Goal: Task Accomplishment & Management: Complete application form

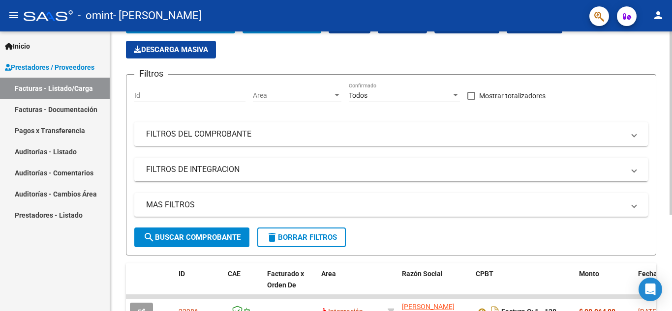
scroll to position [148, 0]
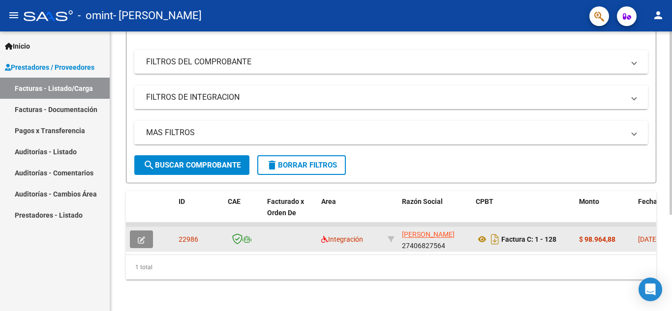
click at [141, 237] on icon "button" at bounding box center [141, 240] width 7 height 7
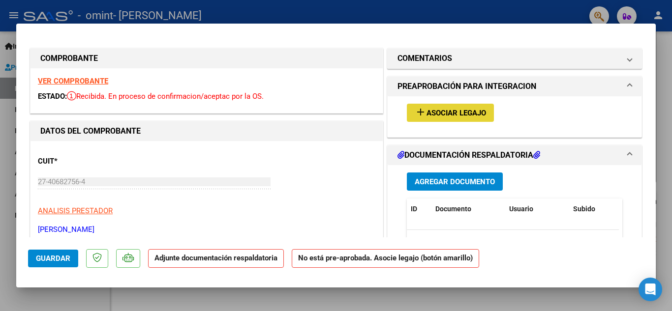
click at [440, 114] on span "Asociar Legajo" at bounding box center [456, 113] width 60 height 9
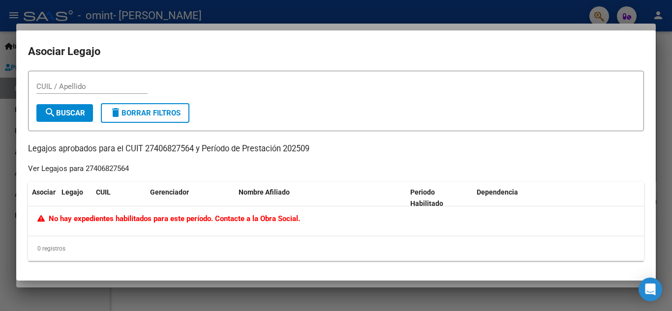
click at [363, 7] on div at bounding box center [336, 155] width 672 height 311
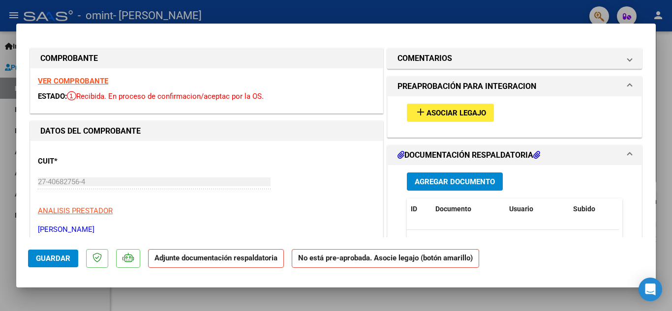
click at [504, 13] on div at bounding box center [336, 155] width 672 height 311
type input "$ 0,00"
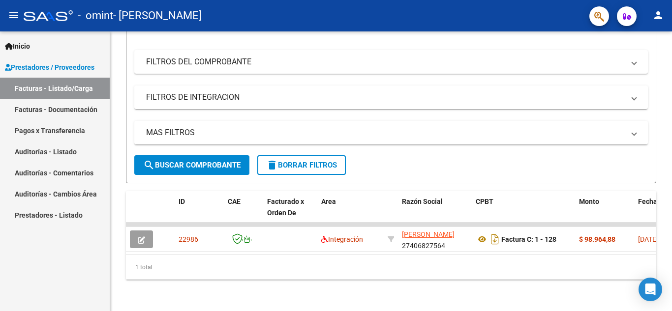
click at [658, 14] on mat-icon "person" at bounding box center [658, 15] width 12 height 12
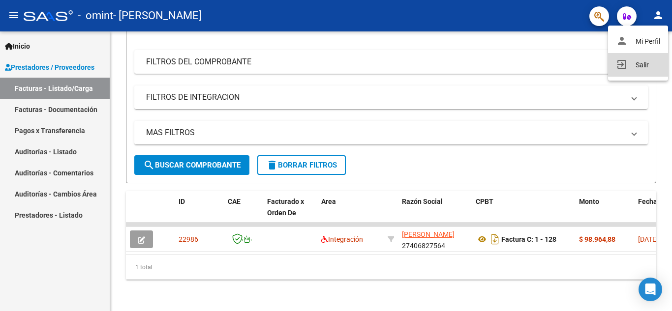
click at [645, 62] on button "exit_to_app Salir" at bounding box center [638, 65] width 60 height 24
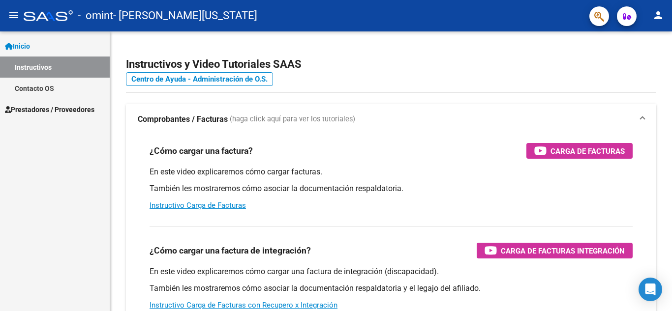
click at [61, 105] on span "Prestadores / Proveedores" at bounding box center [50, 109] width 90 height 11
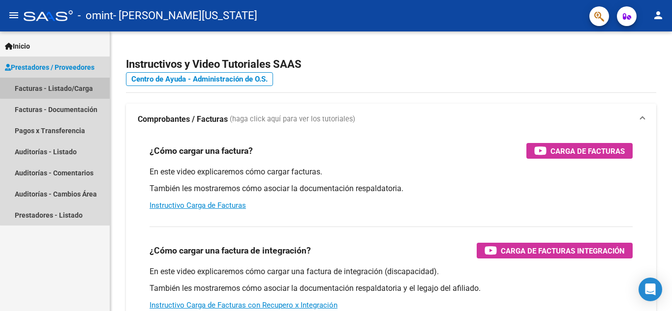
click at [62, 87] on link "Facturas - Listado/Carga" at bounding box center [55, 88] width 110 height 21
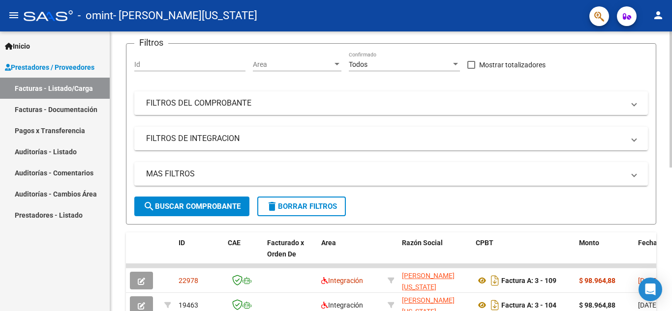
scroll to position [148, 0]
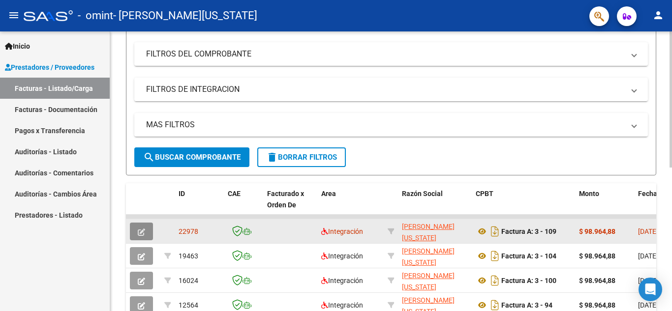
click at [140, 232] on icon "button" at bounding box center [141, 232] width 7 height 7
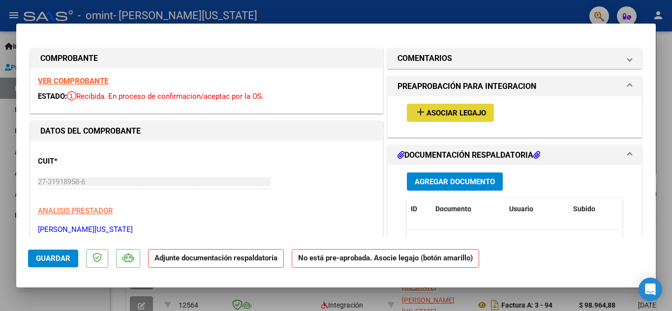
click at [432, 115] on span "Asociar Legajo" at bounding box center [456, 113] width 60 height 9
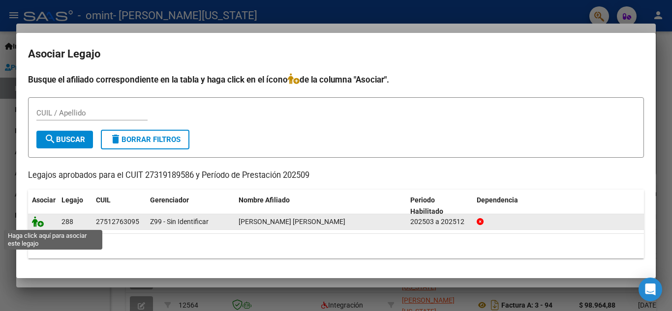
click at [36, 221] on icon at bounding box center [38, 221] width 12 height 11
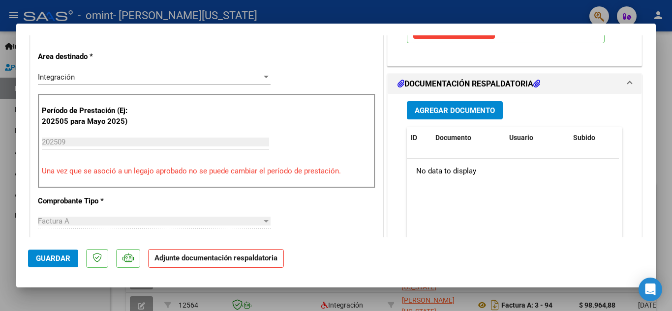
scroll to position [197, 0]
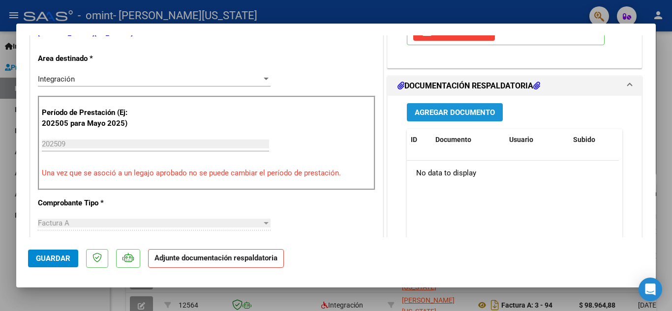
click at [437, 111] on span "Agregar Documento" at bounding box center [455, 112] width 80 height 9
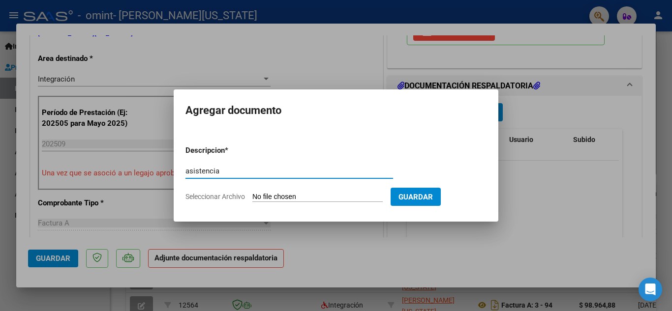
type input "asistencia"
click at [281, 202] on input "Seleccionar Archivo" at bounding box center [317, 197] width 130 height 9
type input "C:\fakepath\asistencia Nicole psp (2).pdf"
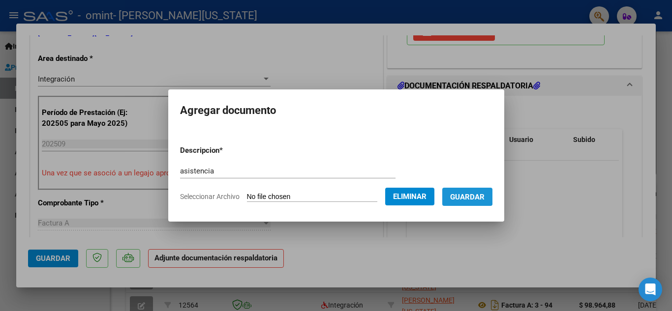
click at [473, 194] on span "Guardar" at bounding box center [467, 197] width 34 height 9
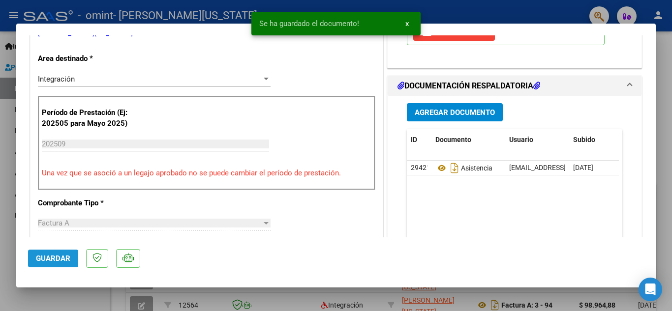
click at [57, 261] on span "Guardar" at bounding box center [53, 258] width 34 height 9
click at [407, 23] on span "x" at bounding box center [406, 23] width 3 height 9
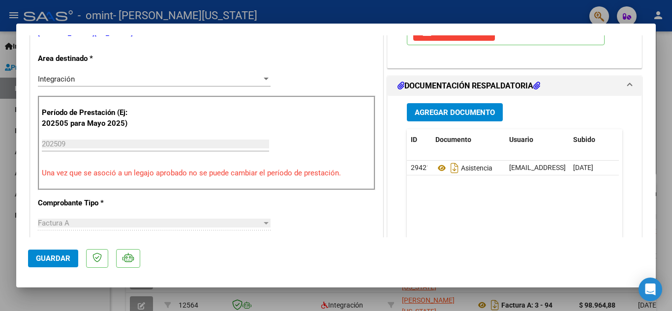
click at [450, 14] on div at bounding box center [336, 155] width 672 height 311
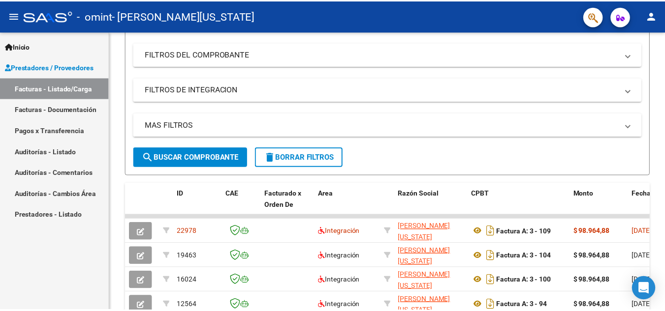
scroll to position [148, 0]
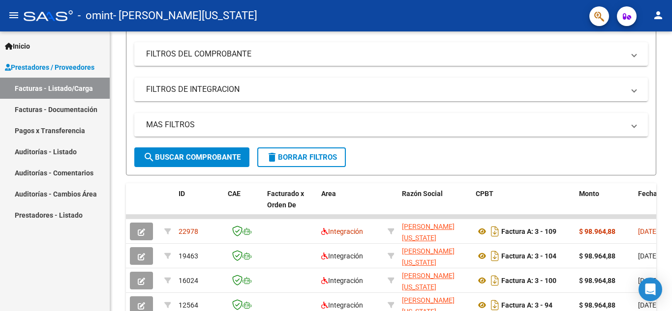
click at [661, 16] on mat-icon "person" at bounding box center [658, 15] width 12 height 12
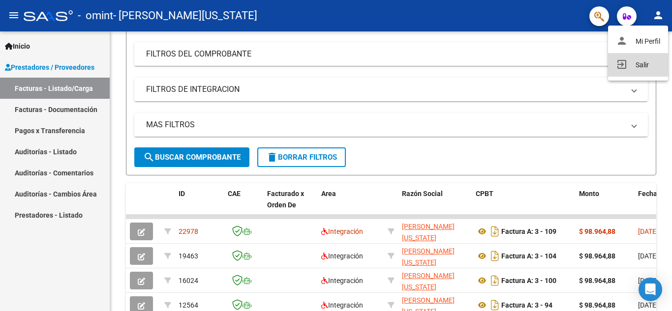
click at [636, 63] on button "exit_to_app Salir" at bounding box center [638, 65] width 60 height 24
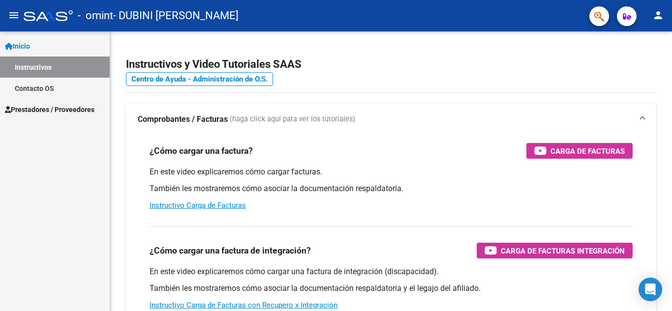
click at [57, 107] on span "Prestadores / Proveedores" at bounding box center [50, 109] width 90 height 11
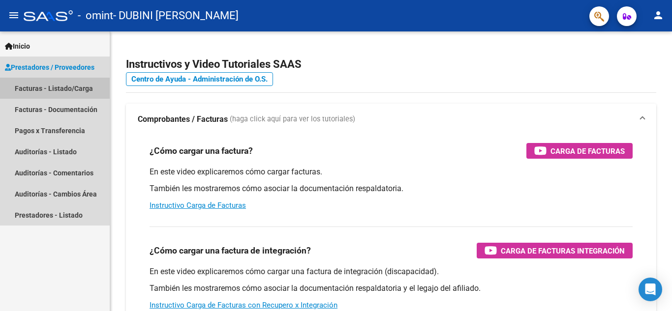
click at [65, 81] on link "Facturas - Listado/Carga" at bounding box center [55, 88] width 110 height 21
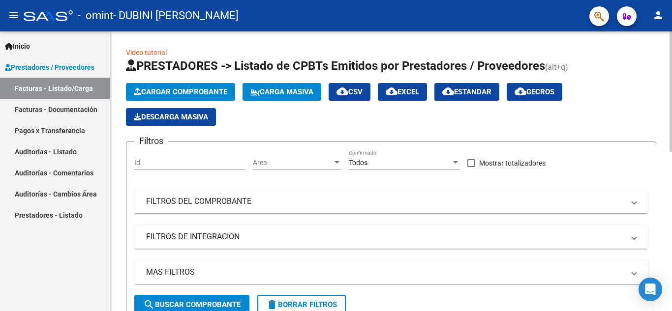
scroll to position [148, 0]
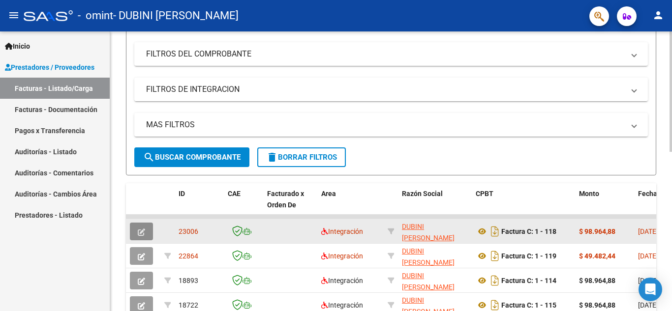
click at [142, 229] on icon "button" at bounding box center [141, 232] width 7 height 7
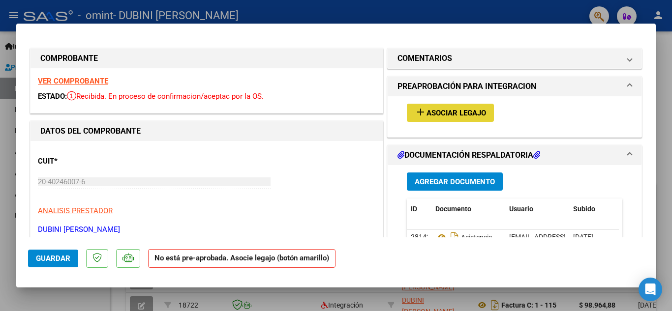
click at [438, 112] on span "Asociar Legajo" at bounding box center [456, 113] width 60 height 9
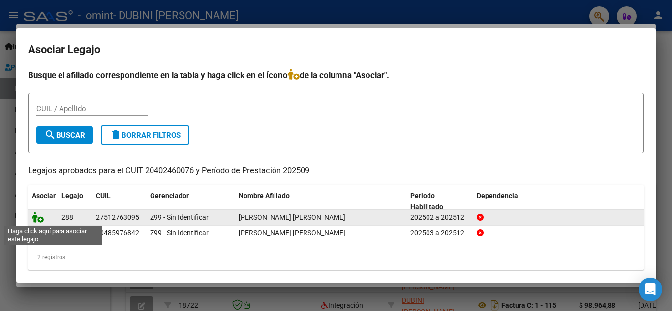
click at [37, 217] on icon at bounding box center [38, 217] width 12 height 11
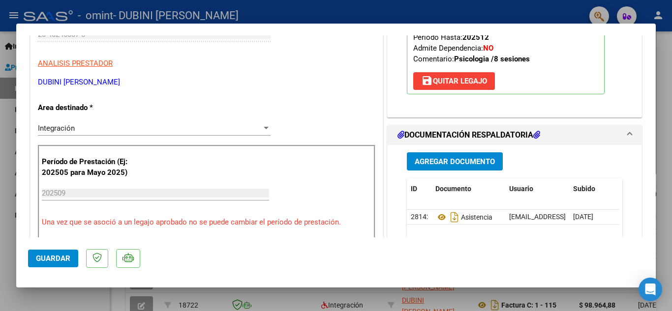
click at [59, 259] on span "Guardar" at bounding box center [53, 258] width 34 height 9
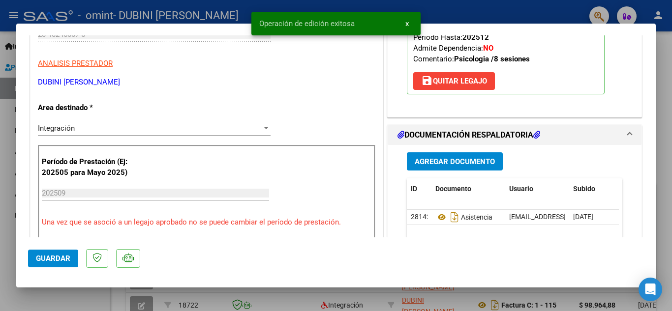
click at [407, 23] on span "x" at bounding box center [406, 23] width 3 height 9
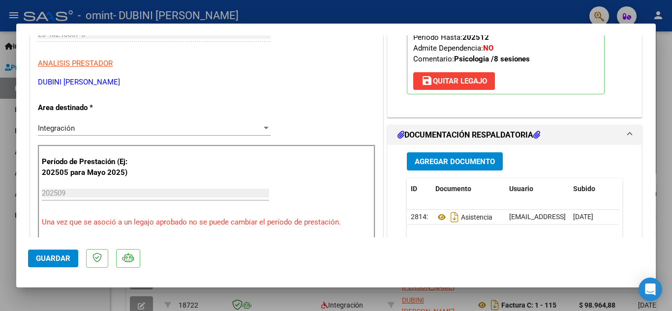
click at [469, 11] on div at bounding box center [336, 155] width 672 height 311
type input "$ 0,00"
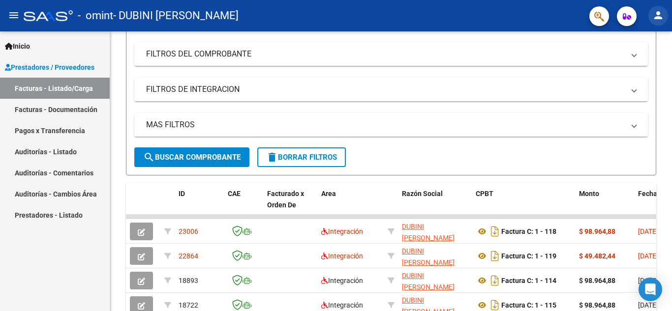
click at [664, 18] on button "person" at bounding box center [658, 16] width 20 height 20
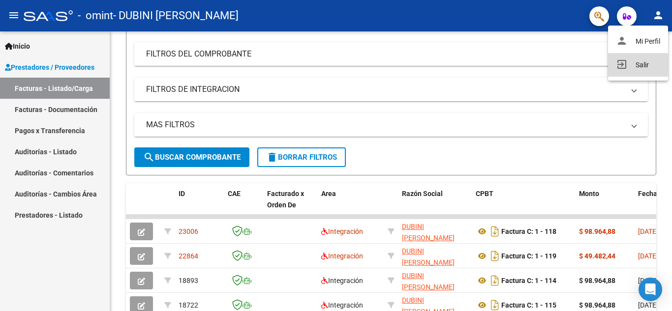
click at [646, 65] on button "exit_to_app Salir" at bounding box center [638, 65] width 60 height 24
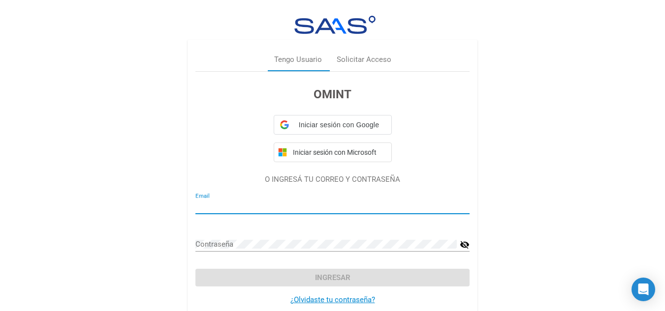
type input "santi_dubini@hotmail.com"
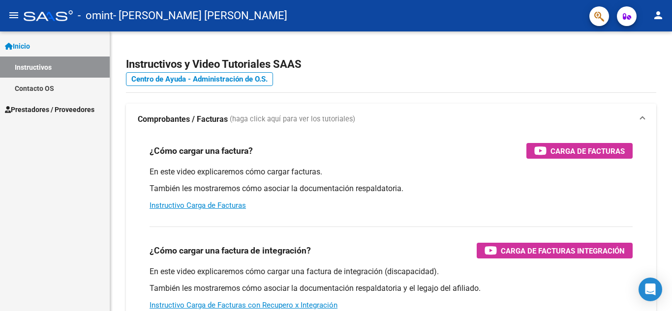
click at [55, 110] on span "Prestadores / Proveedores" at bounding box center [50, 109] width 90 height 11
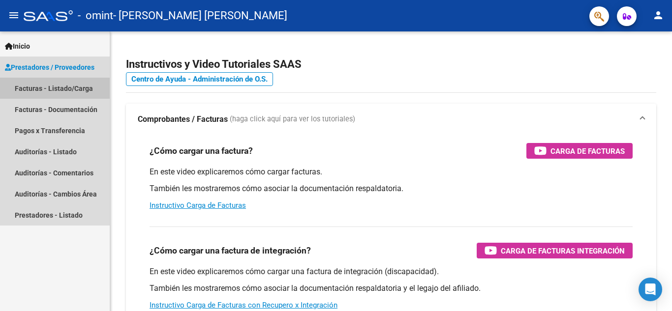
click at [63, 81] on link "Facturas - Listado/Carga" at bounding box center [55, 88] width 110 height 21
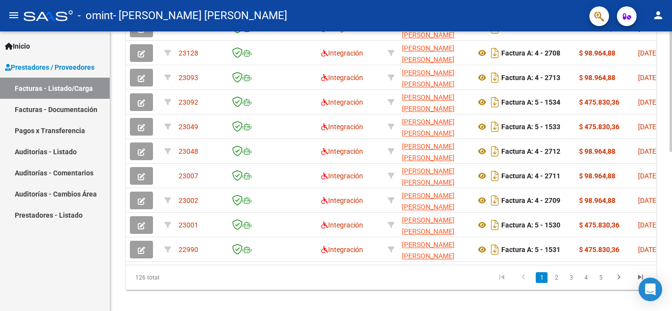
scroll to position [369, 0]
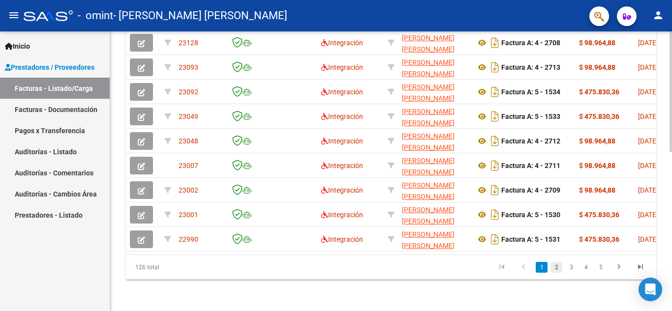
click at [555, 262] on link "2" at bounding box center [556, 267] width 12 height 11
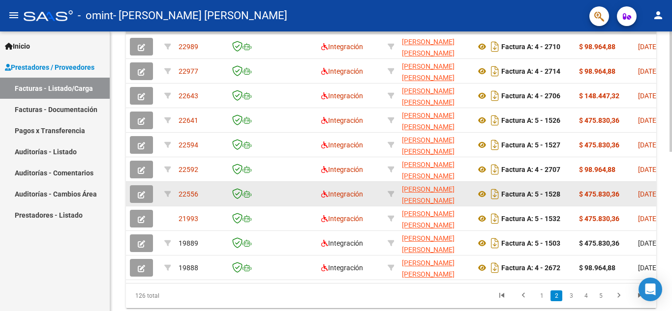
scroll to position [320, 0]
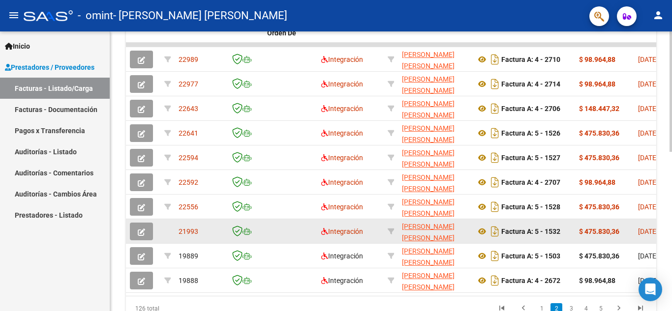
click at [145, 231] on icon "button" at bounding box center [141, 232] width 7 height 7
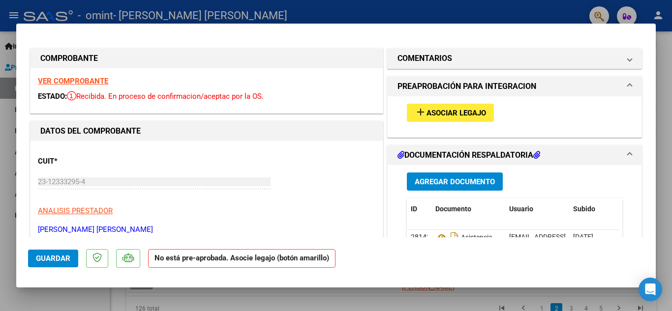
click at [436, 117] on span "Asociar Legajo" at bounding box center [456, 113] width 60 height 9
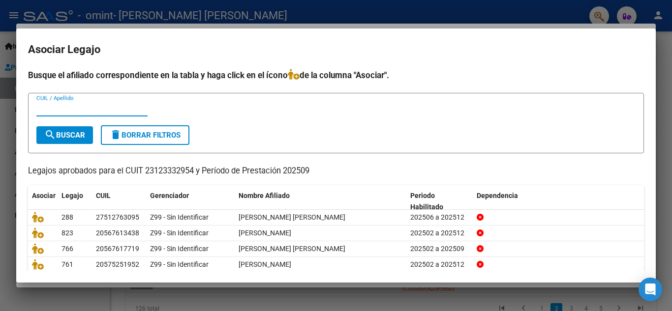
scroll to position [49, 0]
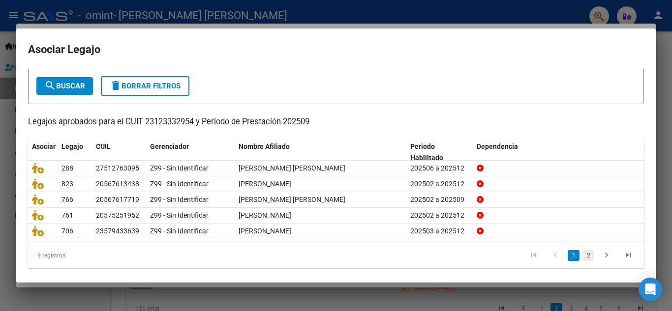
click at [582, 261] on link "2" at bounding box center [588, 255] width 12 height 11
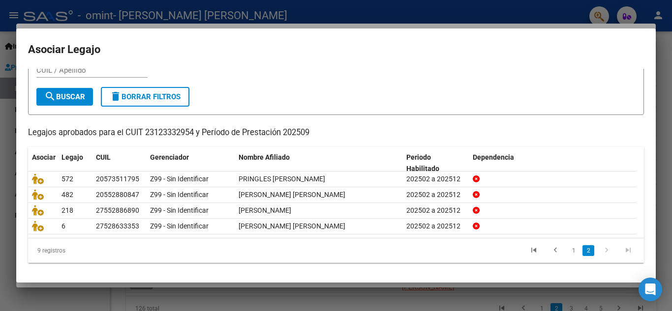
scroll to position [40, 0]
click at [468, 14] on div at bounding box center [336, 155] width 672 height 311
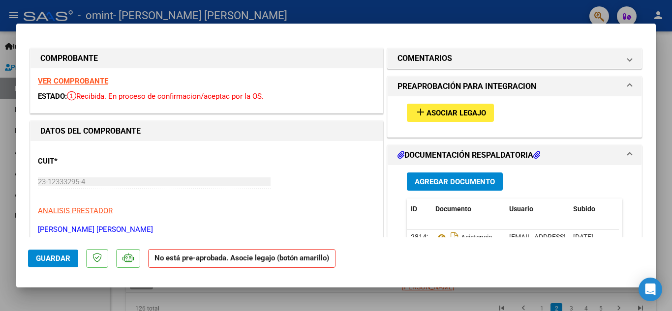
click at [522, 13] on div at bounding box center [336, 155] width 672 height 311
type input "$ 0,00"
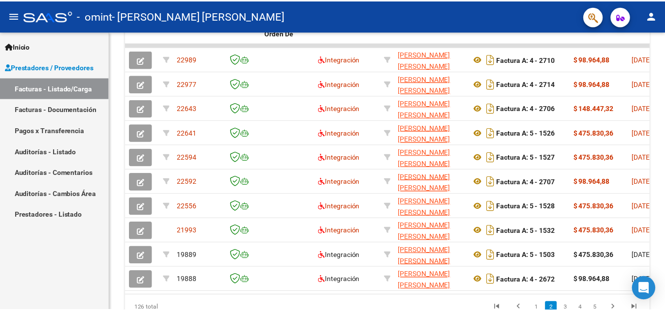
scroll to position [320, 0]
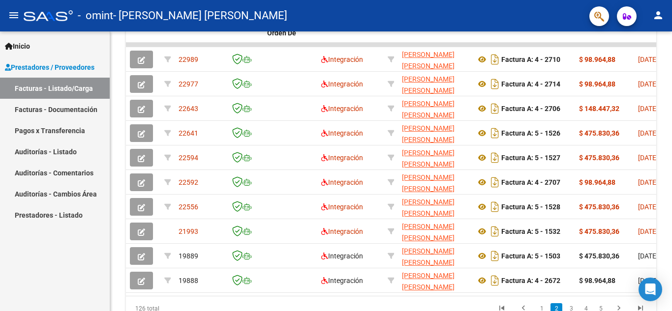
click at [658, 22] on button "person" at bounding box center [658, 16] width 20 height 20
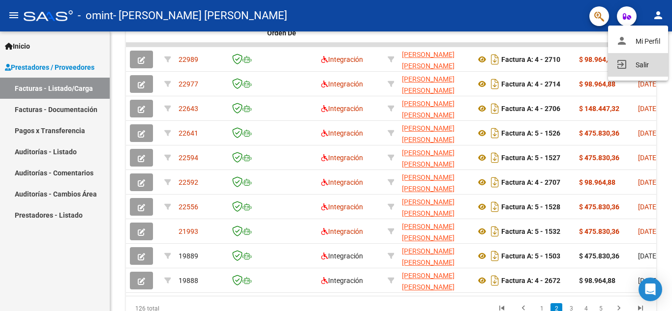
click at [641, 67] on button "exit_to_app Salir" at bounding box center [638, 65] width 60 height 24
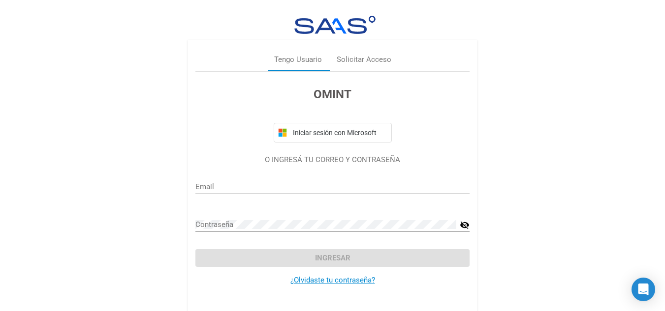
type input "info@igualmente.com.ar"
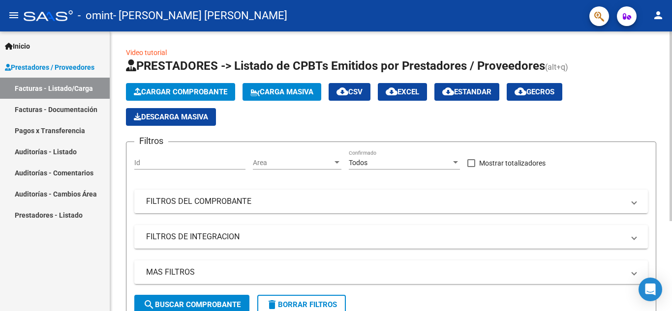
click at [177, 90] on span "Cargar Comprobante" at bounding box center [180, 92] width 93 height 9
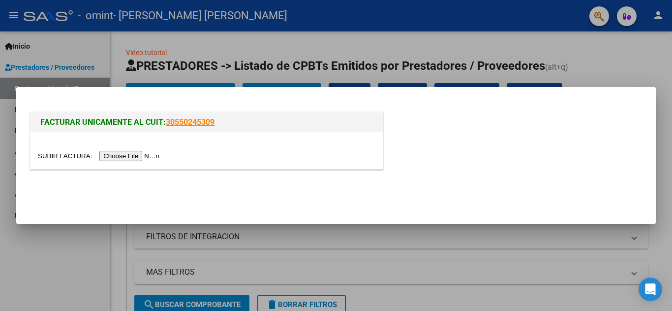
click at [138, 153] on input "file" at bounding box center [100, 156] width 124 height 10
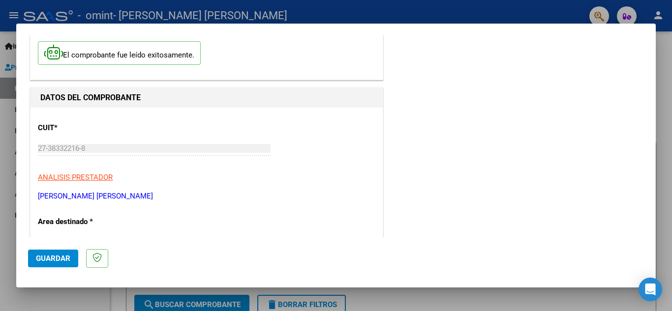
scroll to position [98, 0]
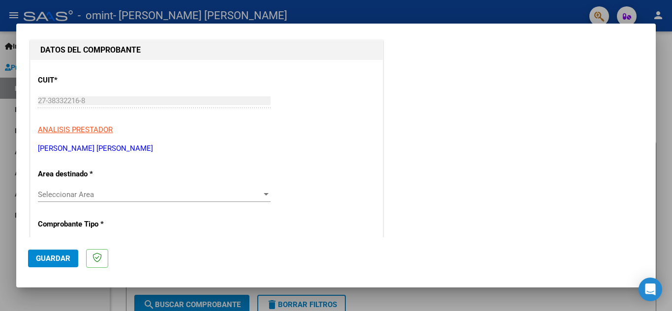
click at [165, 195] on span "Seleccionar Area" at bounding box center [150, 194] width 224 height 9
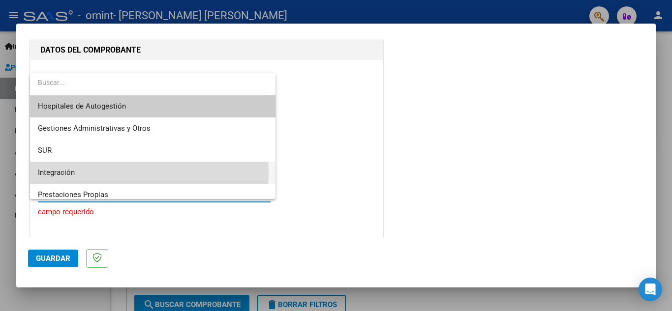
click at [101, 173] on span "Integración" at bounding box center [153, 173] width 230 height 22
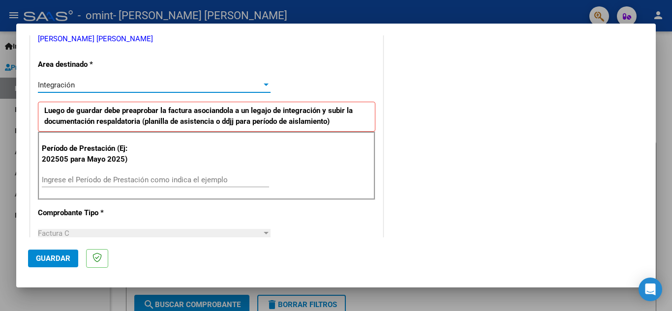
scroll to position [246, 0]
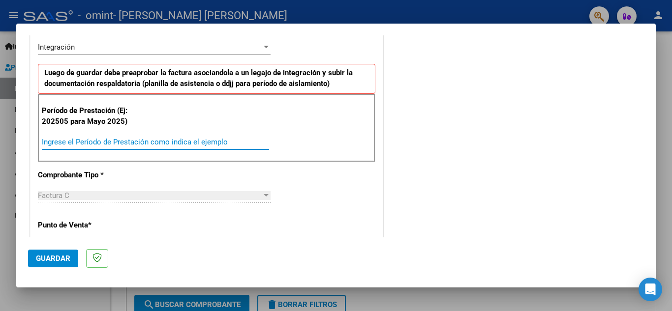
click at [107, 143] on input "Ingrese el Período de Prestación como indica el ejemplo" at bounding box center [155, 142] width 227 height 9
type input "202509"
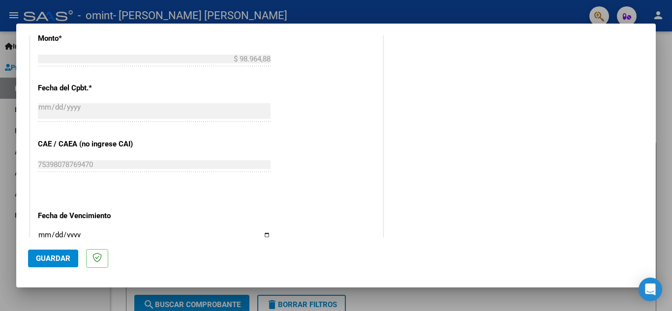
scroll to position [541, 0]
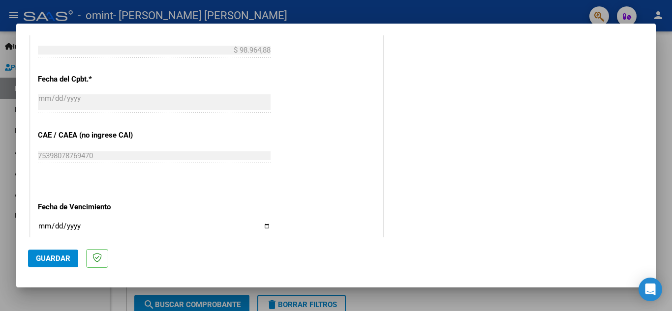
click at [264, 226] on input "Ingresar la fecha" at bounding box center [154, 230] width 233 height 16
type input "[DATE]"
click at [53, 254] on span "Guardar" at bounding box center [53, 258] width 34 height 9
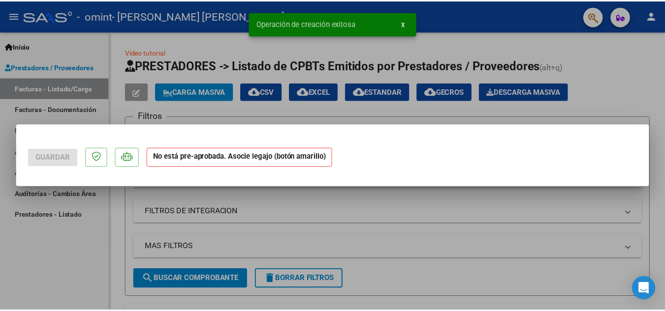
scroll to position [0, 0]
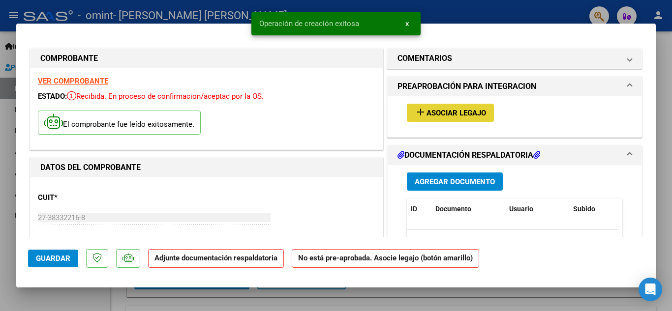
click at [438, 111] on span "Asociar Legajo" at bounding box center [456, 113] width 60 height 9
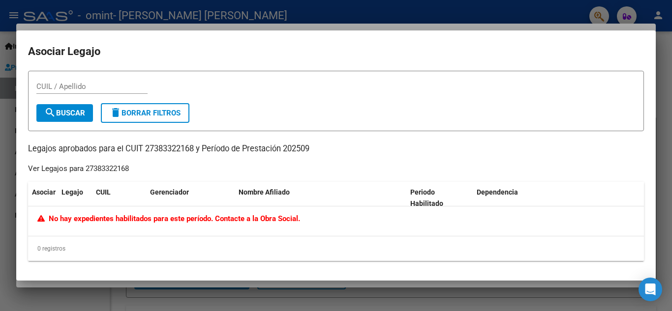
click at [451, 9] on div at bounding box center [336, 155] width 672 height 311
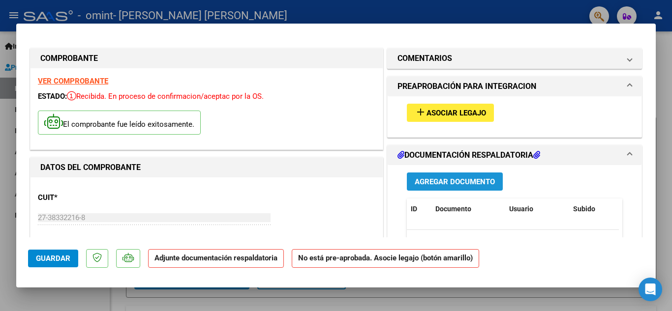
click at [452, 180] on span "Agregar Documento" at bounding box center [455, 182] width 80 height 9
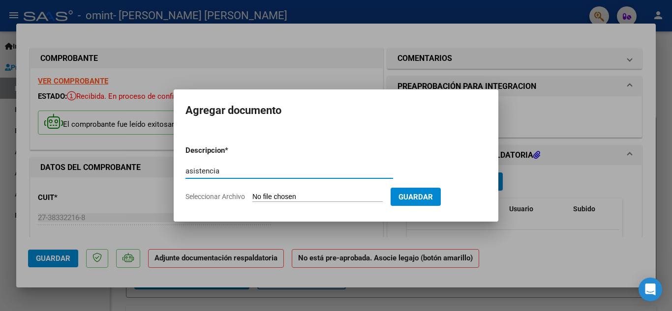
type input "asistencia"
click at [278, 197] on input "Seleccionar Archivo" at bounding box center [317, 197] width 130 height 9
type input "C:\fakepath\asistencia Quevedo psp (7).pdf"
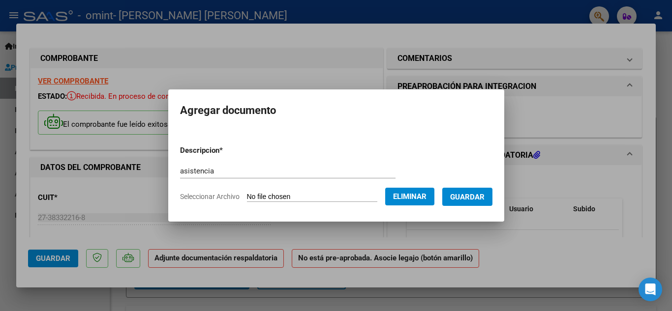
click at [492, 198] on button "Guardar" at bounding box center [467, 197] width 50 height 18
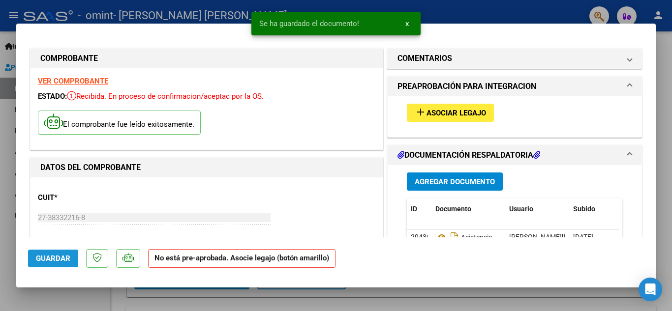
click at [53, 259] on span "Guardar" at bounding box center [53, 258] width 34 height 9
click at [403, 23] on button "x" at bounding box center [406, 24] width 19 height 18
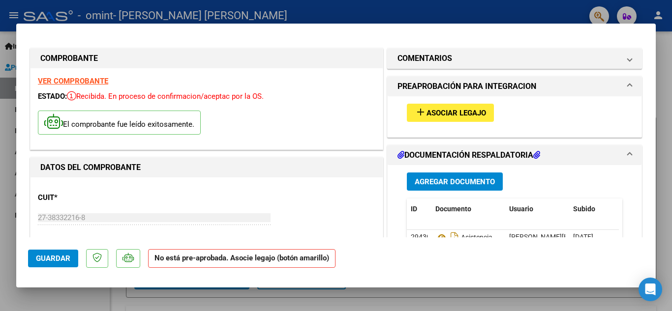
click at [450, 13] on div at bounding box center [336, 155] width 672 height 311
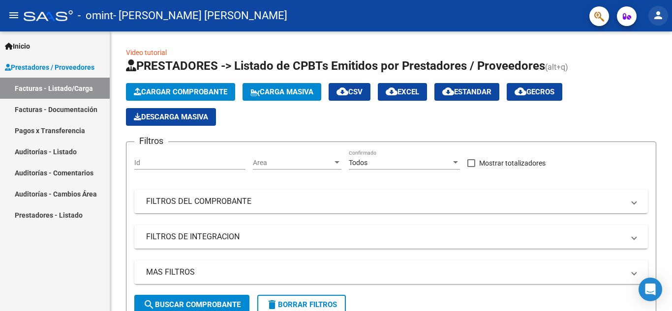
click at [660, 22] on button "person" at bounding box center [658, 16] width 20 height 20
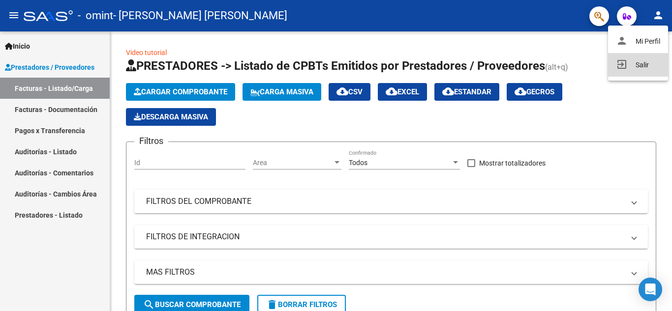
click at [640, 70] on button "exit_to_app Salir" at bounding box center [638, 65] width 60 height 24
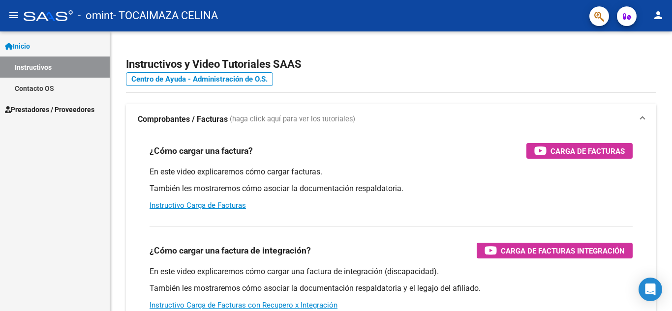
click at [74, 106] on span "Prestadores / Proveedores" at bounding box center [50, 109] width 90 height 11
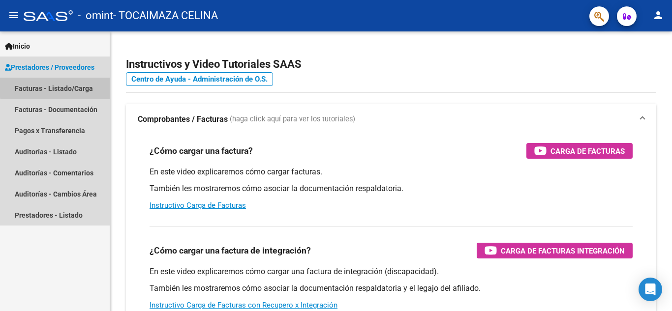
click at [66, 87] on link "Facturas - Listado/Carga" at bounding box center [55, 88] width 110 height 21
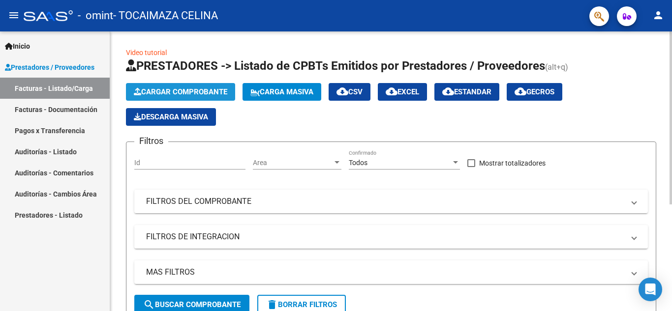
click at [180, 93] on span "Cargar Comprobante" at bounding box center [180, 92] width 93 height 9
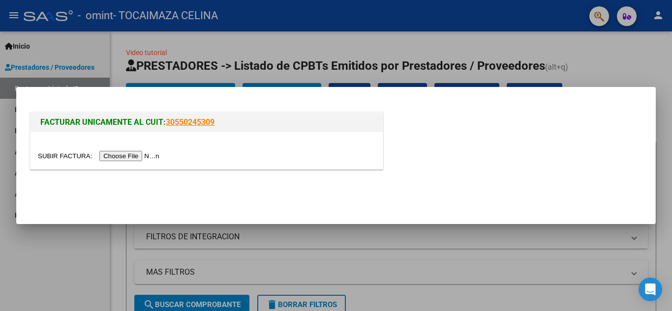
click at [133, 155] on input "file" at bounding box center [100, 156] width 124 height 10
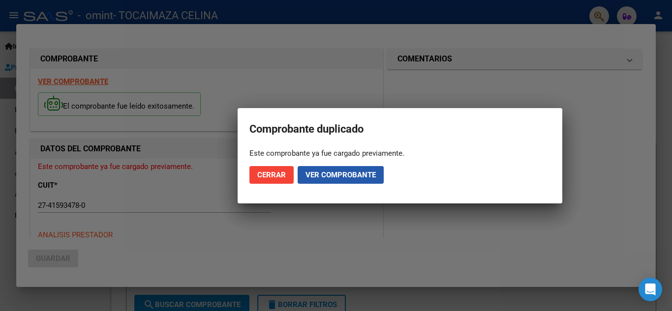
click at [338, 173] on span "Ver comprobante" at bounding box center [340, 175] width 70 height 9
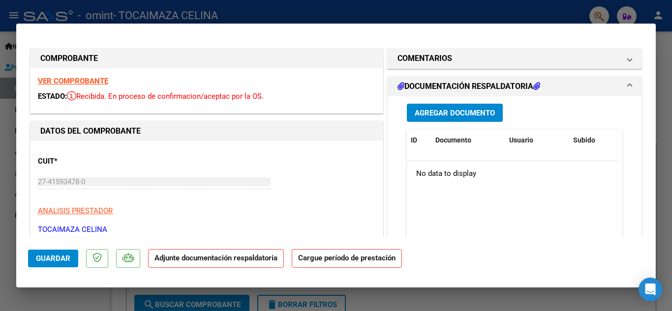
click at [442, 107] on button "Agregar Documento" at bounding box center [455, 113] width 96 height 18
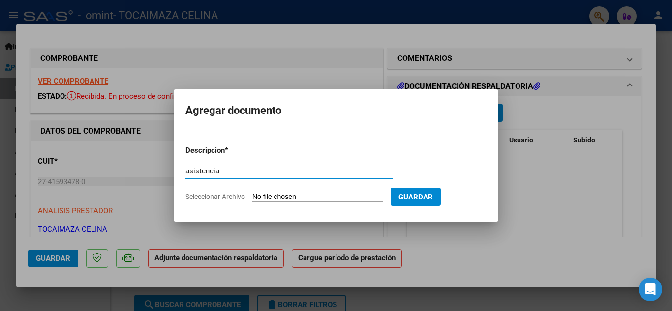
type input "asistencia"
click at [305, 194] on input "Seleccionar Archivo" at bounding box center [317, 197] width 130 height 9
type input "C:\fakepath\Documento 4 (2).pdf"
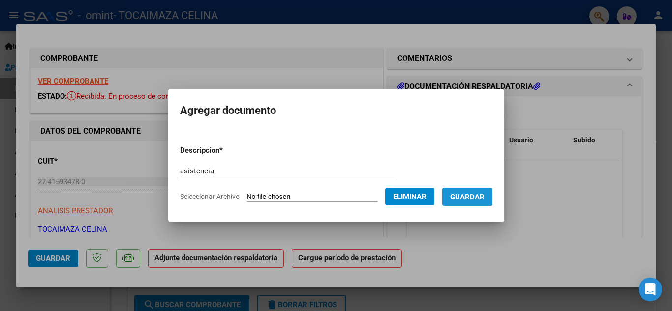
click at [472, 193] on span "Guardar" at bounding box center [467, 197] width 34 height 9
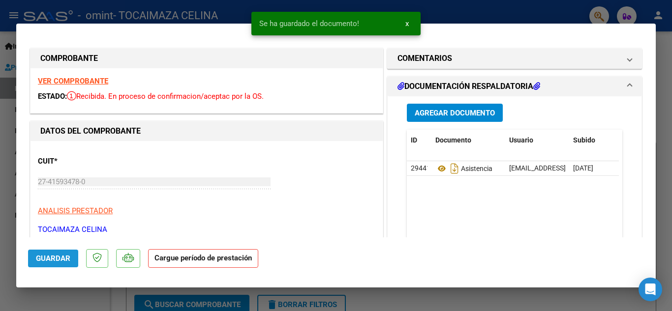
click at [48, 256] on span "Guardar" at bounding box center [53, 258] width 34 height 9
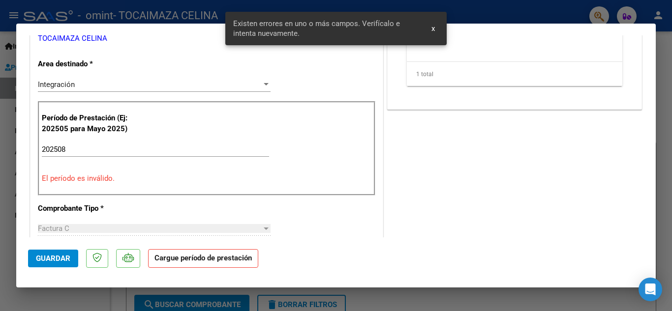
scroll to position [194, 0]
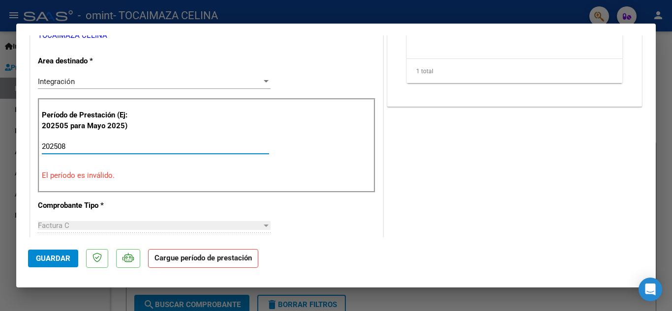
click at [79, 145] on input "202508" at bounding box center [155, 146] width 227 height 9
type input "2"
type input "202508"
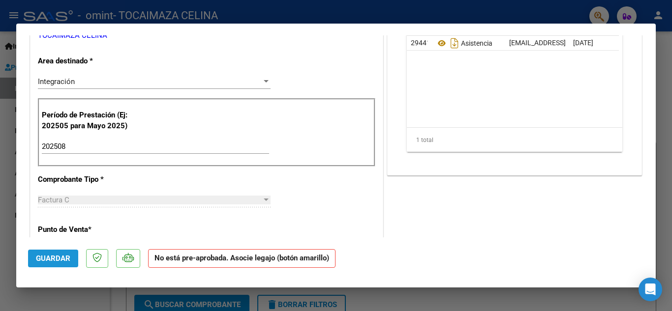
click at [58, 257] on span "Guardar" at bounding box center [53, 258] width 34 height 9
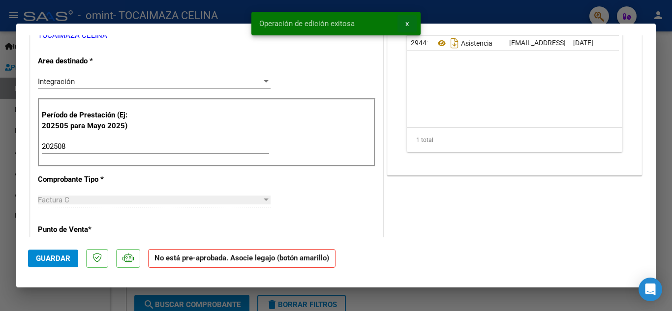
click at [406, 23] on span "x" at bounding box center [406, 23] width 3 height 9
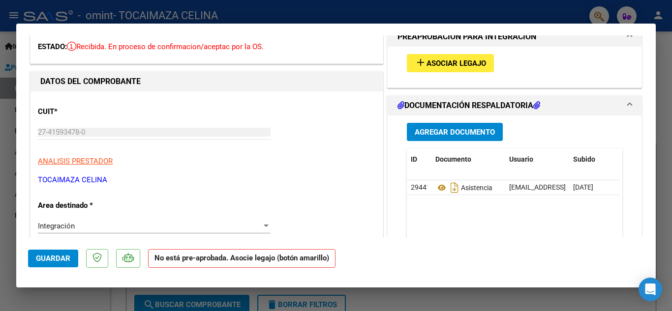
scroll to position [0, 0]
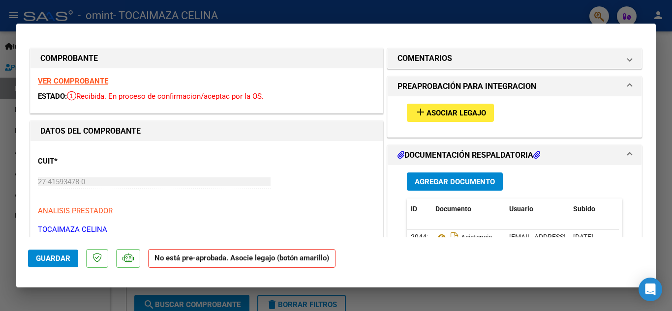
click at [445, 107] on button "add Asociar Legajo" at bounding box center [450, 113] width 87 height 18
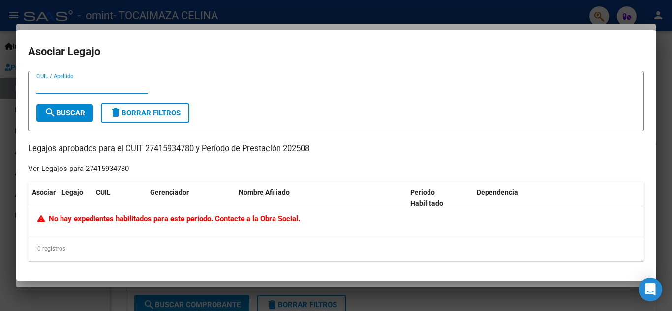
click at [370, 9] on div at bounding box center [336, 155] width 672 height 311
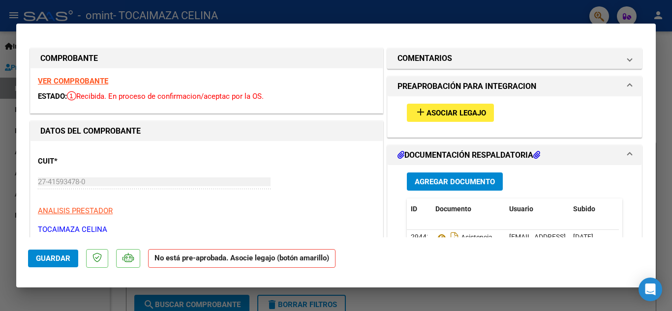
click at [428, 9] on div at bounding box center [336, 155] width 672 height 311
type input "$ 0,00"
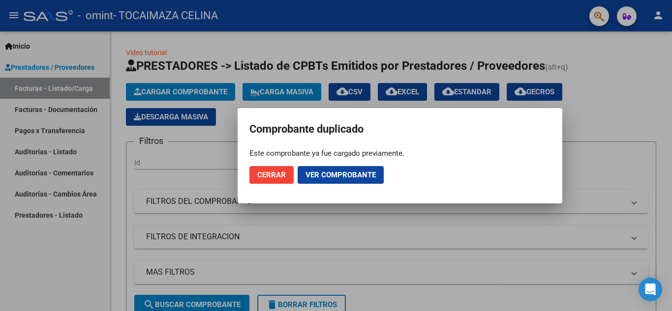
click at [261, 173] on span "Cerrar" at bounding box center [271, 175] width 29 height 9
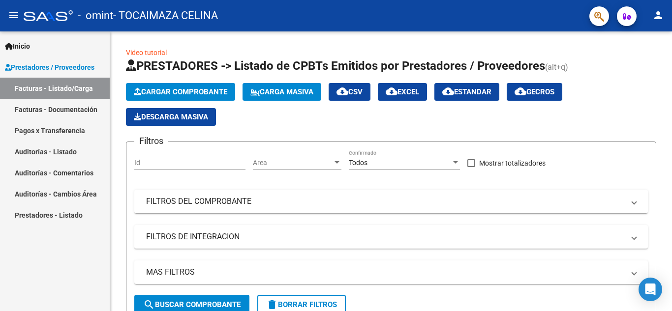
click at [653, 19] on mat-icon "person" at bounding box center [658, 15] width 12 height 12
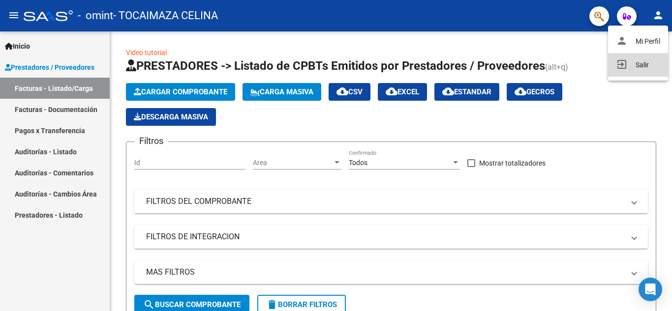
click at [643, 63] on button "exit_to_app Salir" at bounding box center [638, 65] width 60 height 24
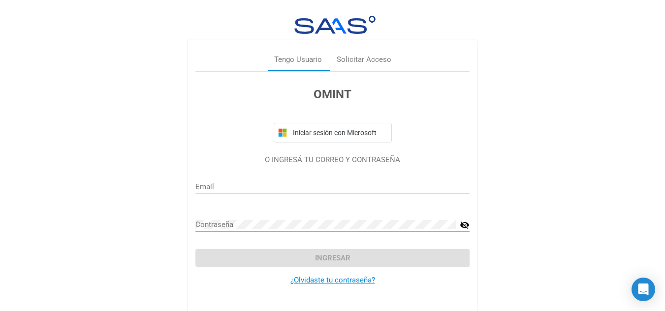
type input "celinatocaimaza@gmail.com"
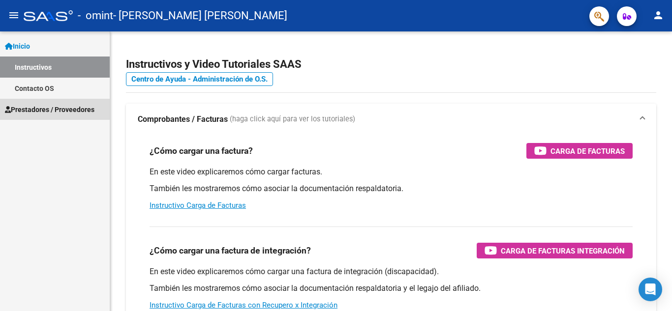
click at [72, 110] on span "Prestadores / Proveedores" at bounding box center [50, 109] width 90 height 11
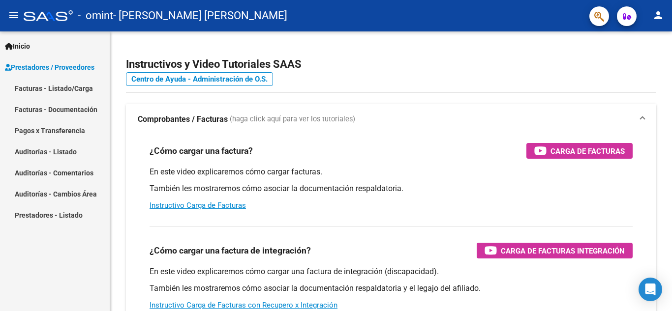
click at [60, 91] on link "Facturas - Listado/Carga" at bounding box center [55, 88] width 110 height 21
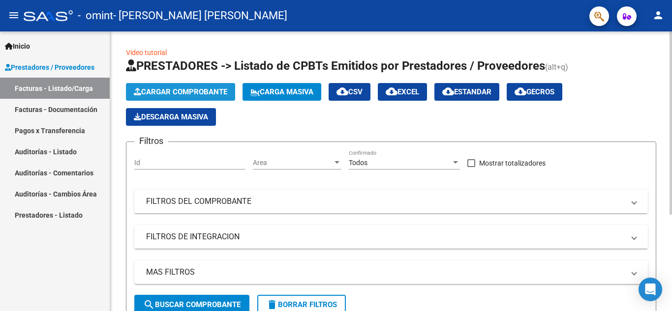
click at [198, 84] on button "Cargar Comprobante" at bounding box center [180, 92] width 109 height 18
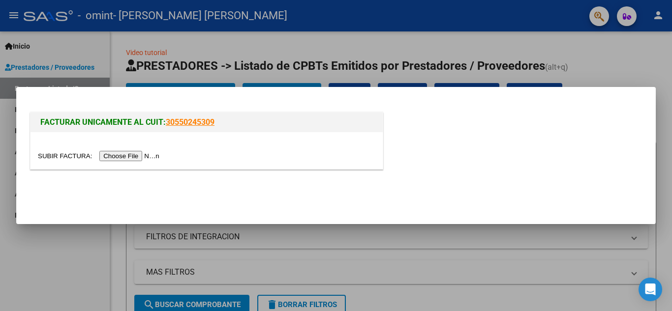
click at [130, 157] on input "file" at bounding box center [100, 156] width 124 height 10
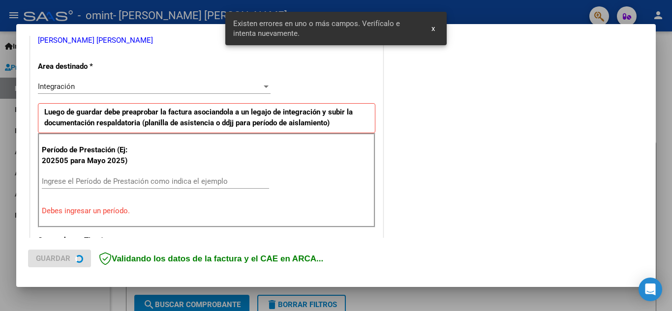
scroll to position [223, 0]
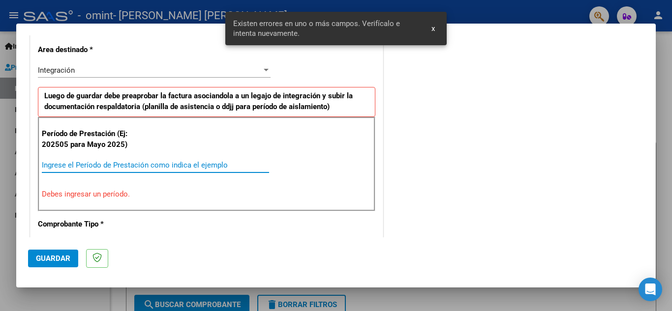
click at [104, 165] on input "Ingrese el Período de Prestación como indica el ejemplo" at bounding box center [155, 165] width 227 height 9
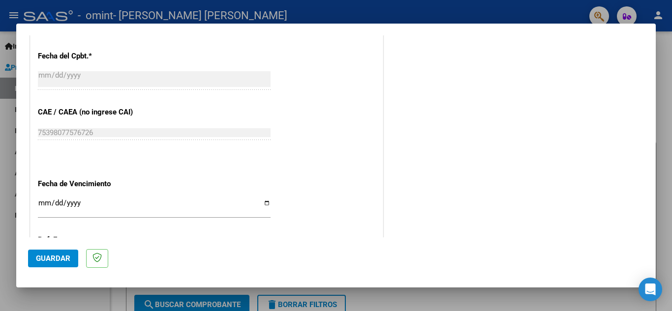
scroll to position [616, 0]
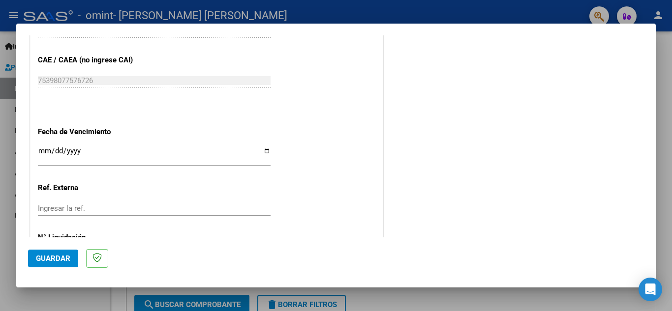
type input "202508"
click at [261, 151] on input "Ingresar la fecha" at bounding box center [154, 155] width 233 height 16
type input "[DATE]"
click at [45, 263] on span "Guardar" at bounding box center [53, 258] width 34 height 9
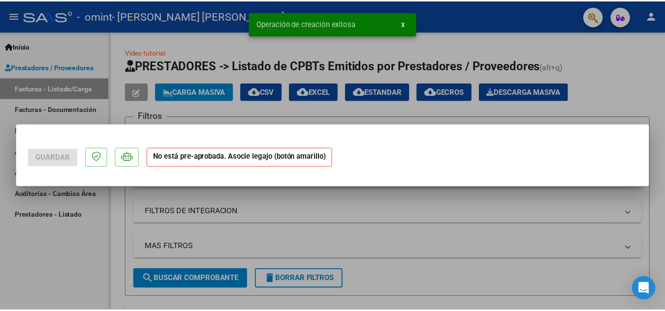
scroll to position [0, 0]
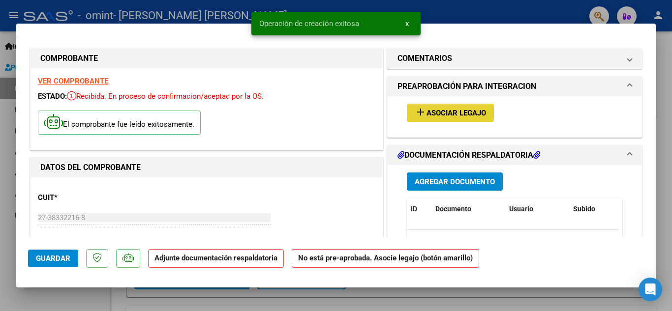
click at [434, 112] on span "Asociar Legajo" at bounding box center [456, 113] width 60 height 9
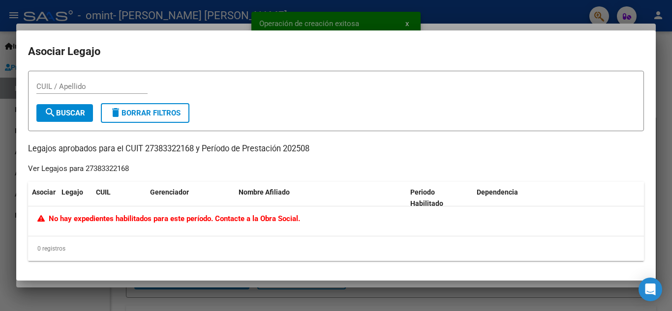
click at [472, 11] on div at bounding box center [336, 155] width 672 height 311
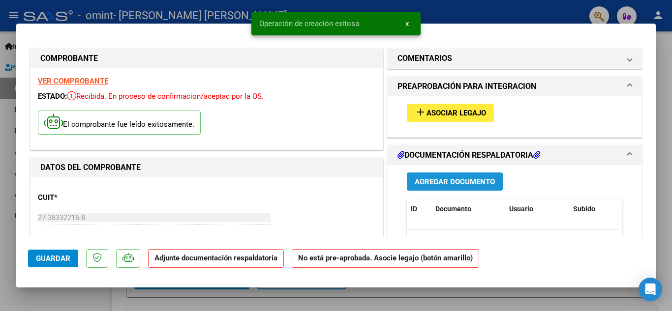
click at [465, 177] on span "Agregar Documento" at bounding box center [455, 181] width 80 height 9
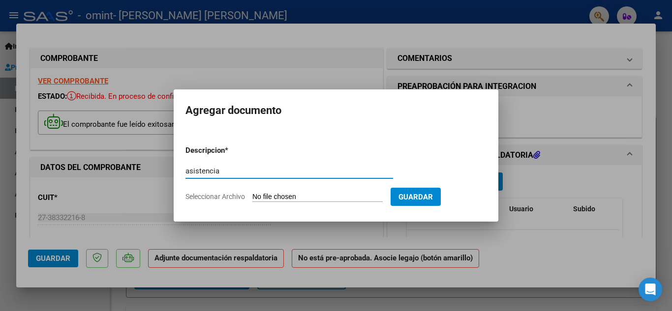
type input "asistencia"
click at [282, 197] on input "Seleccionar Archivo" at bounding box center [317, 197] width 130 height 9
type input "C:\fakepath\Documento 6 (1).pdf"
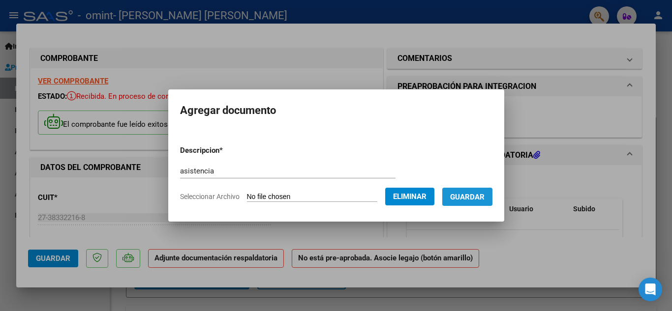
click at [476, 194] on span "Guardar" at bounding box center [467, 197] width 34 height 9
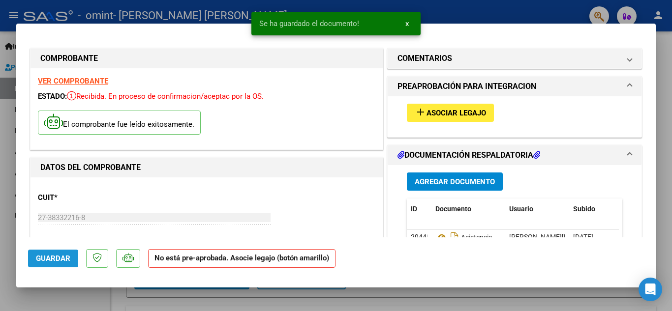
click at [56, 257] on span "Guardar" at bounding box center [53, 258] width 34 height 9
click at [408, 24] on span "x" at bounding box center [406, 23] width 3 height 9
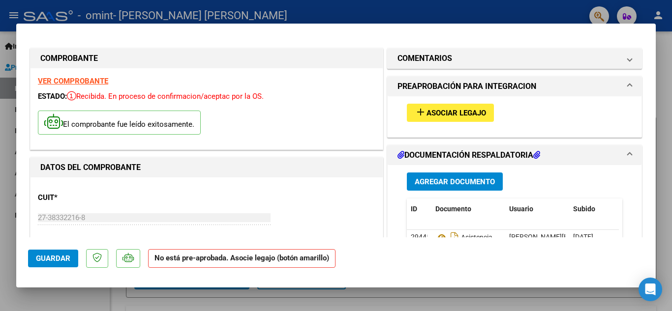
drag, startPoint x: 459, startPoint y: 9, endPoint x: 508, endPoint y: 18, distance: 49.5
click at [460, 8] on div at bounding box center [336, 155] width 672 height 311
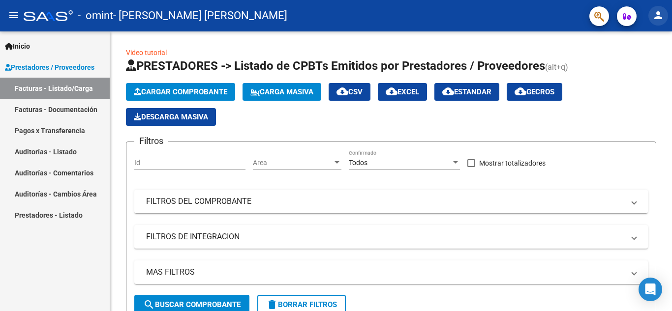
click at [663, 17] on mat-icon "person" at bounding box center [658, 15] width 12 height 12
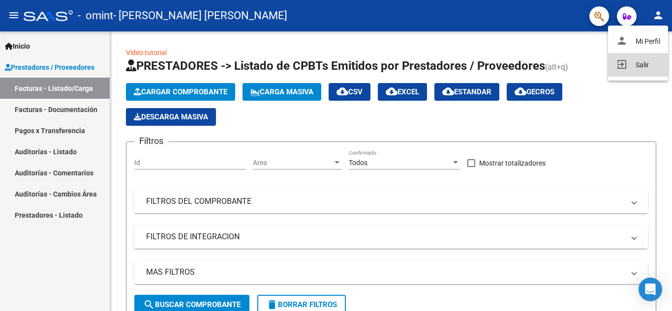
click at [647, 67] on button "exit_to_app Salir" at bounding box center [638, 65] width 60 height 24
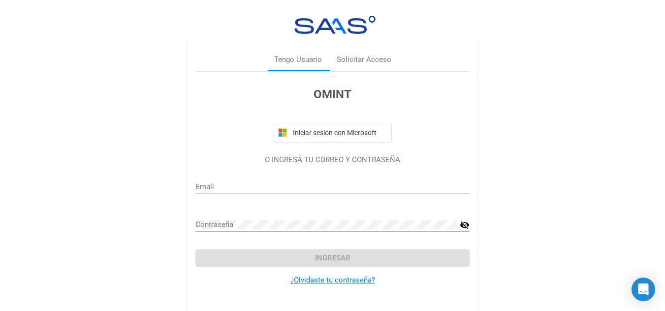
type input "[PERSON_NAME][EMAIL_ADDRESS][DOMAIN_NAME]"
